Goal: Navigation & Orientation: Find specific page/section

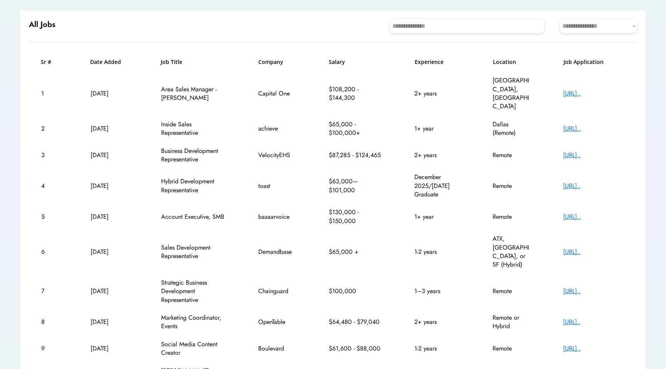
scroll to position [100, 0]
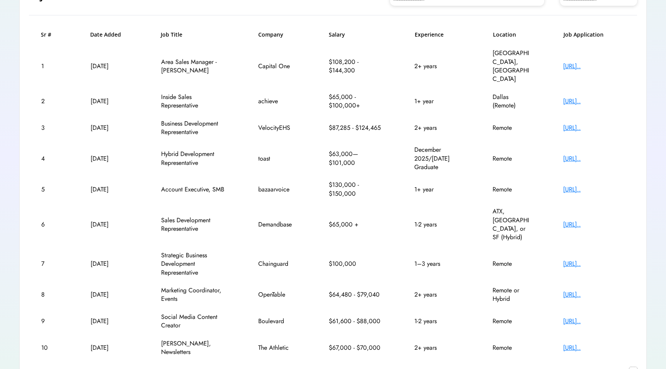
click at [634, 367] on text "chevron_right" at bounding box center [633, 371] width 8 height 8
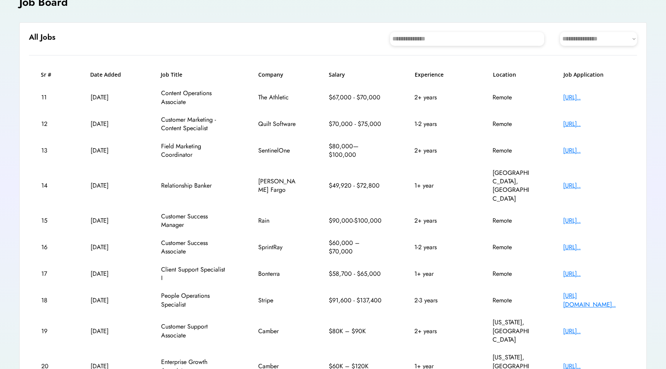
scroll to position [49, 0]
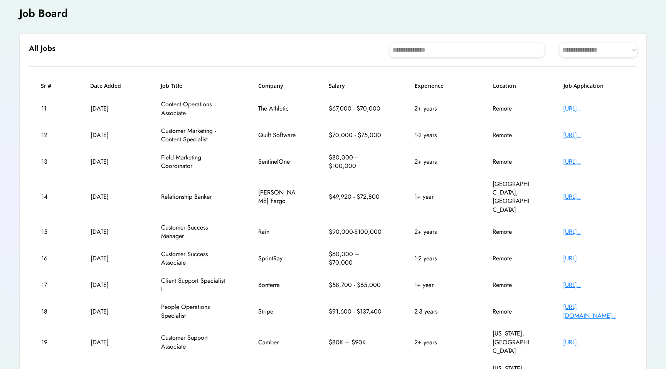
click at [573, 138] on div "[URL].." at bounding box center [594, 135] width 62 height 8
click at [599, 107] on div "[URL].." at bounding box center [594, 108] width 62 height 8
click at [583, 164] on div "https://www.sentinel..." at bounding box center [594, 162] width 62 height 8
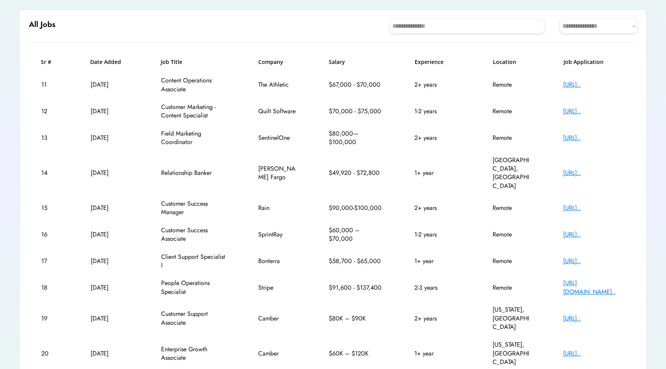
scroll to position [83, 0]
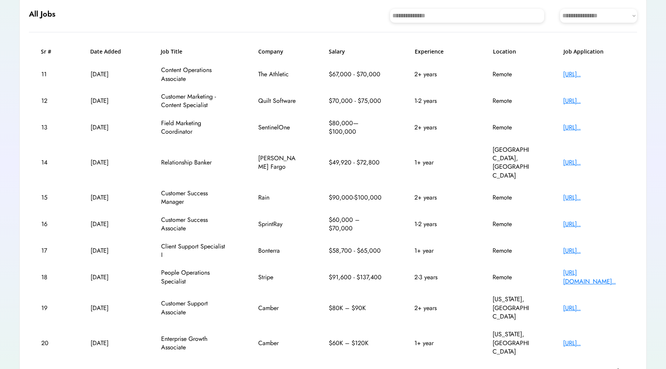
click at [631, 367] on text "chevron_right" at bounding box center [633, 371] width 8 height 8
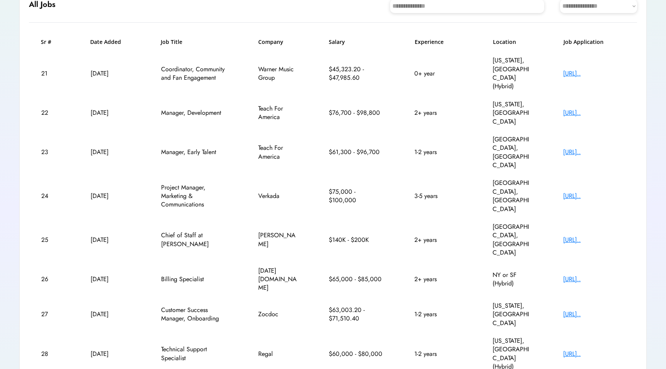
scroll to position [100, 0]
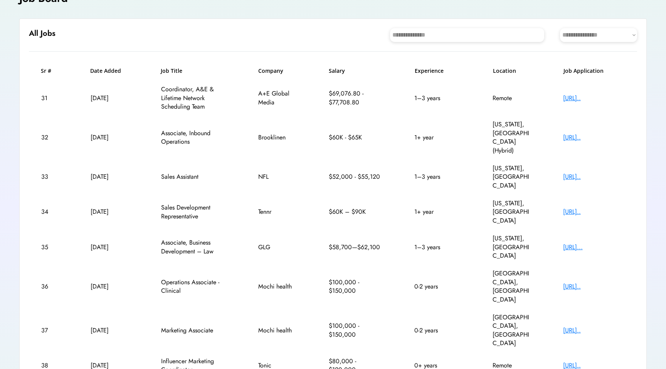
scroll to position [66, 0]
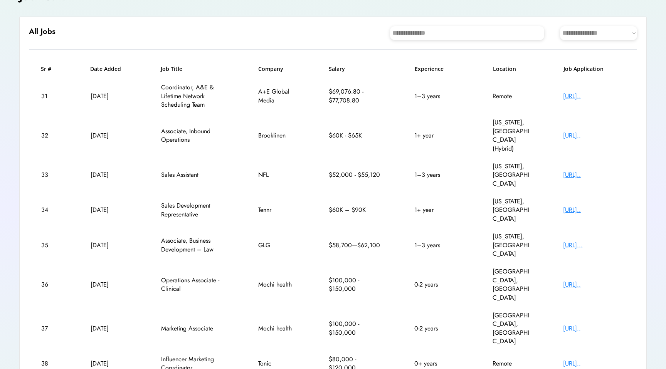
click at [582, 95] on div "https://aenetworks.w..." at bounding box center [594, 96] width 62 height 8
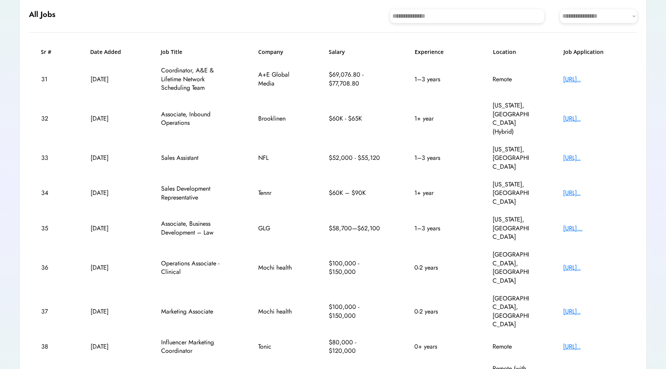
scroll to position [84, 0]
